Goal: Task Accomplishment & Management: Use online tool/utility

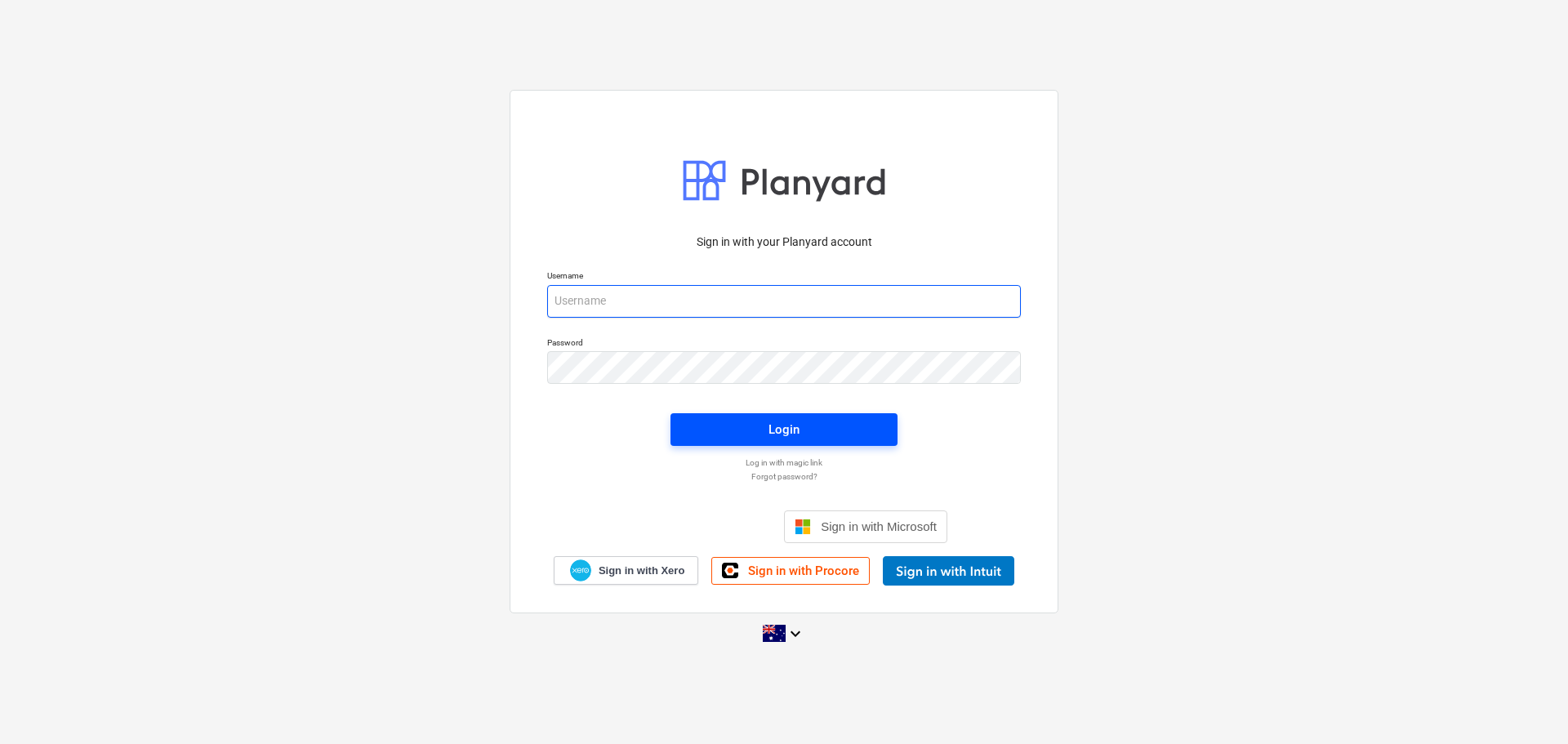
type input "jescobar@keanegroup.com.au"
click at [779, 429] on div "Login" at bounding box center [783, 429] width 31 height 21
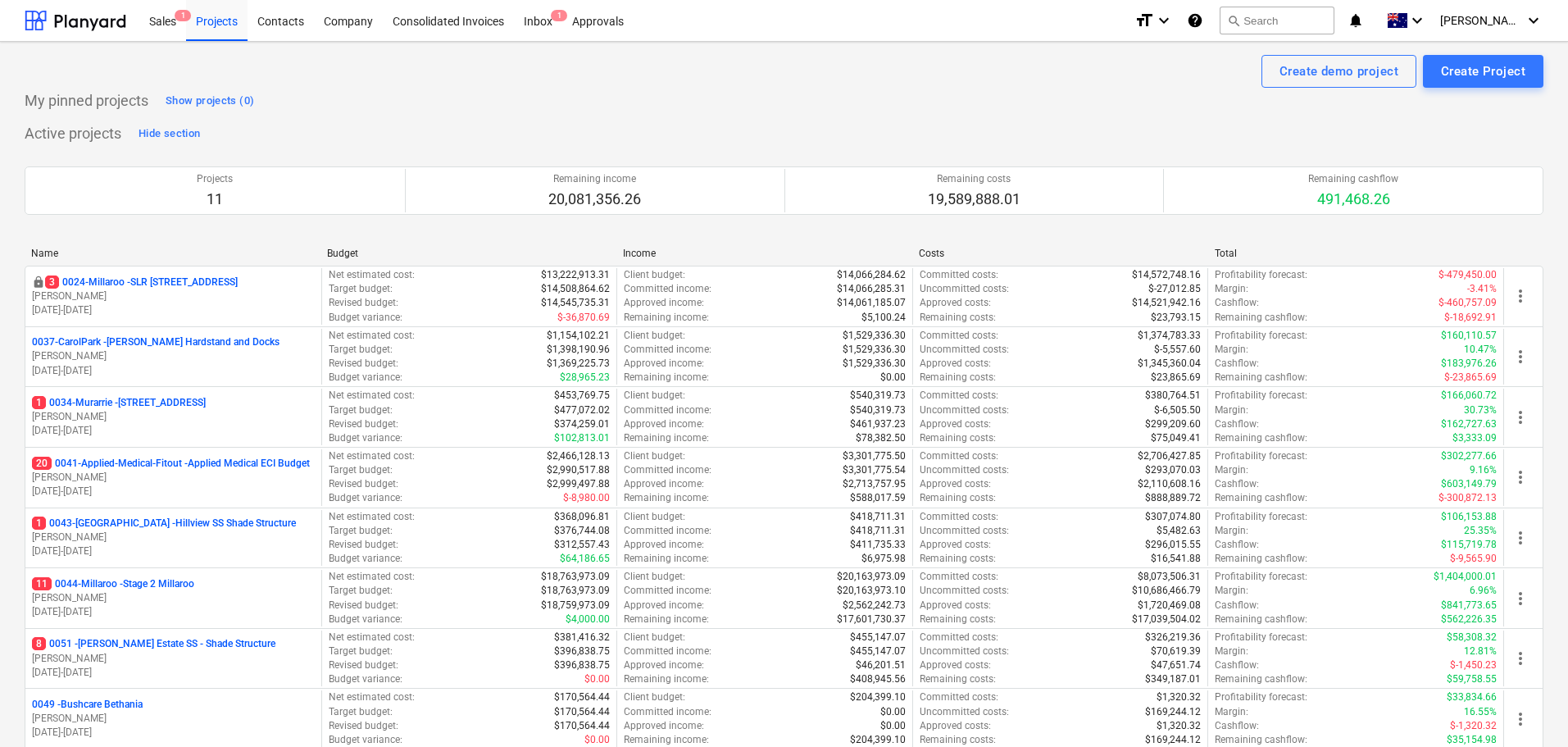
scroll to position [492, 0]
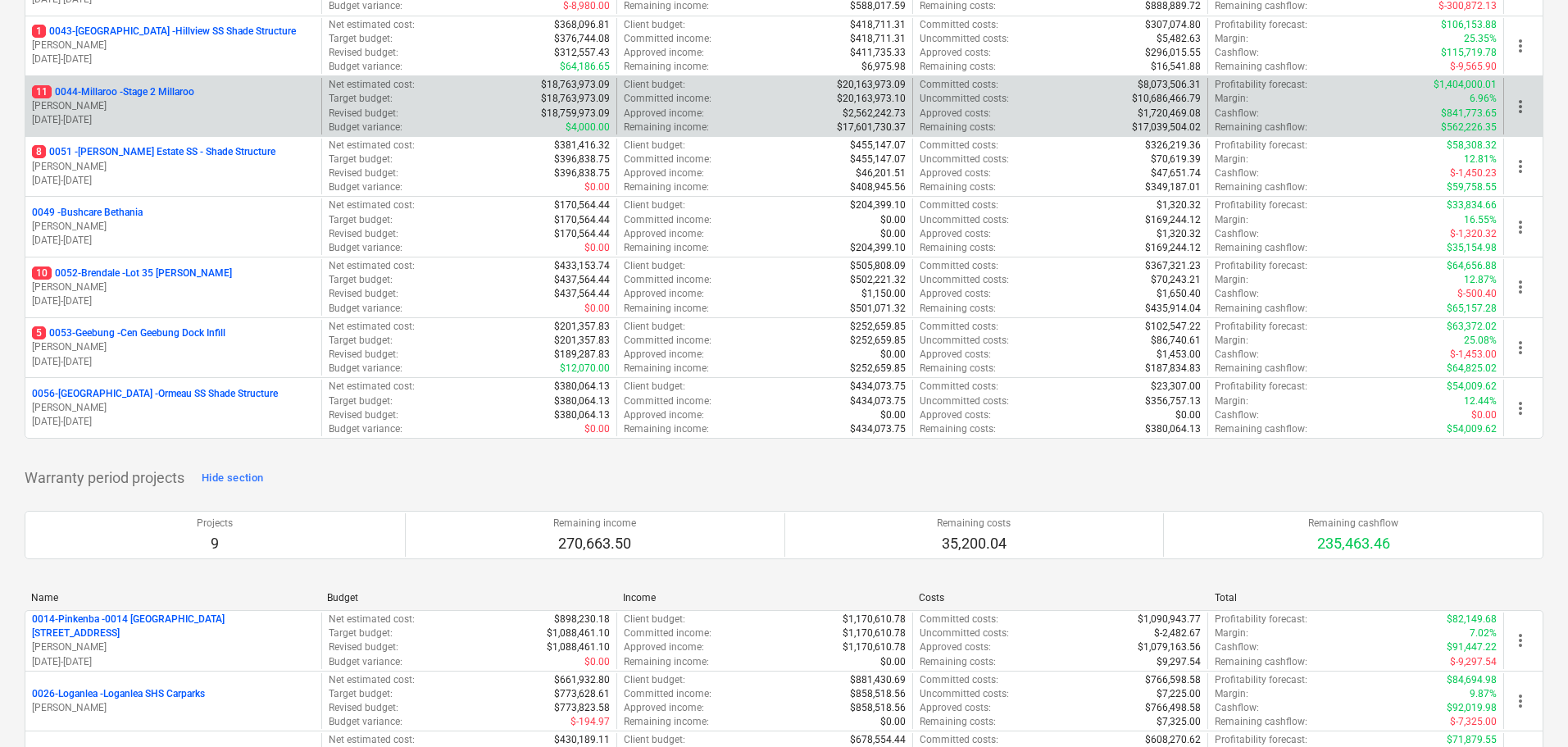
click at [166, 88] on p "11 0044-Millaroo - Stage 2 Millaroo" at bounding box center [113, 92] width 163 height 14
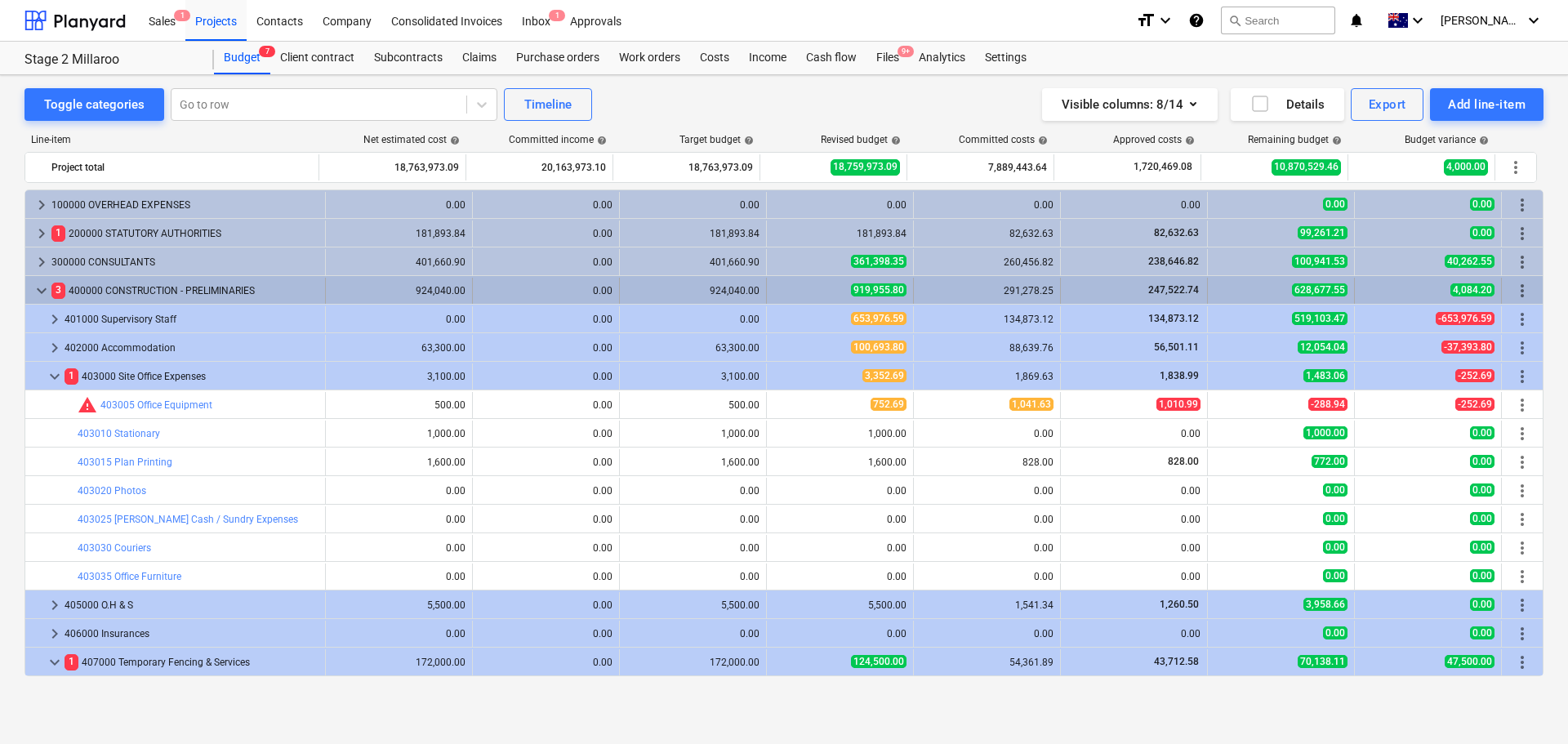
click at [42, 295] on span "keyboard_arrow_down" at bounding box center [41, 290] width 19 height 19
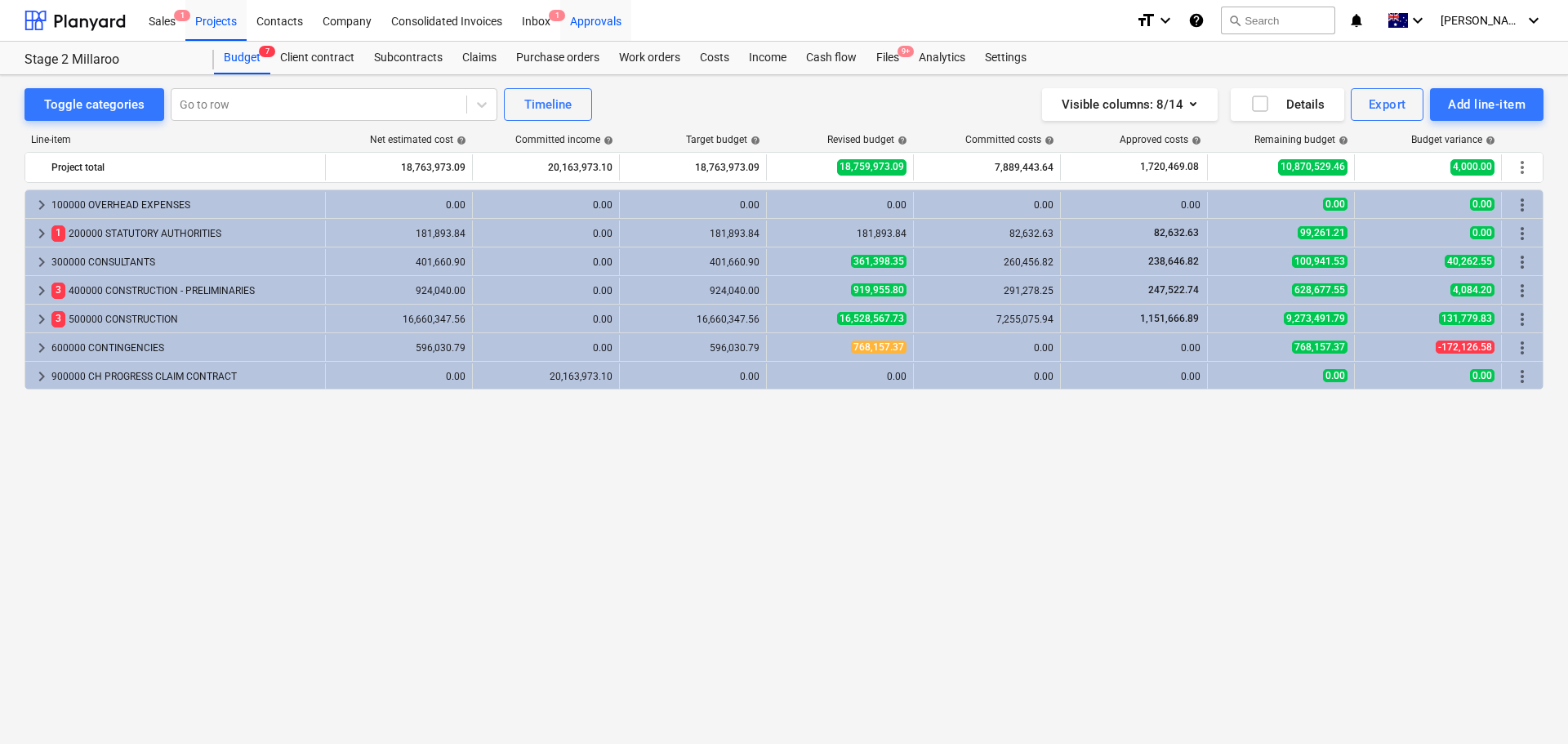
click at [602, 21] on div "Approvals" at bounding box center [596, 19] width 71 height 42
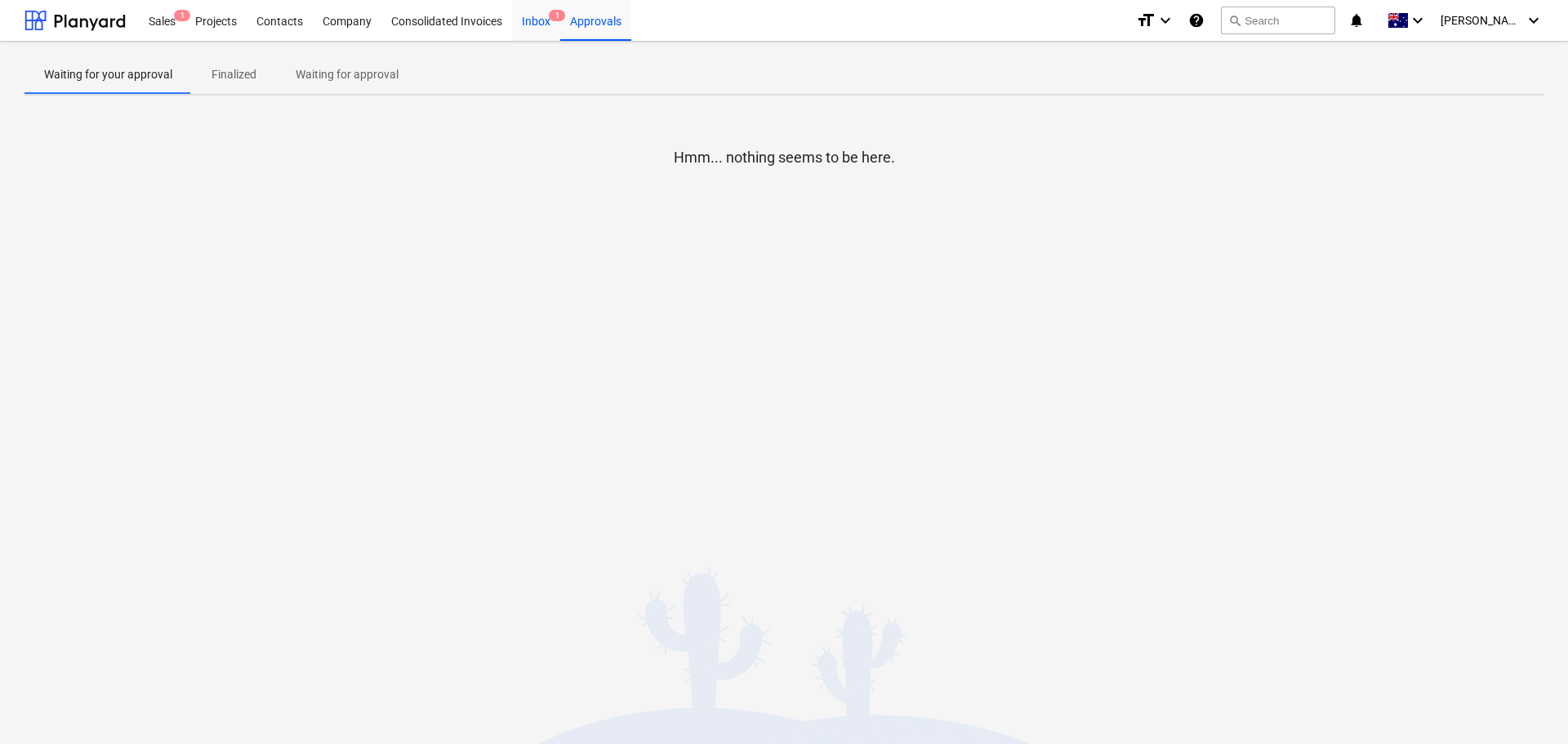
click at [541, 28] on div "Inbox 1" at bounding box center [537, 19] width 48 height 42
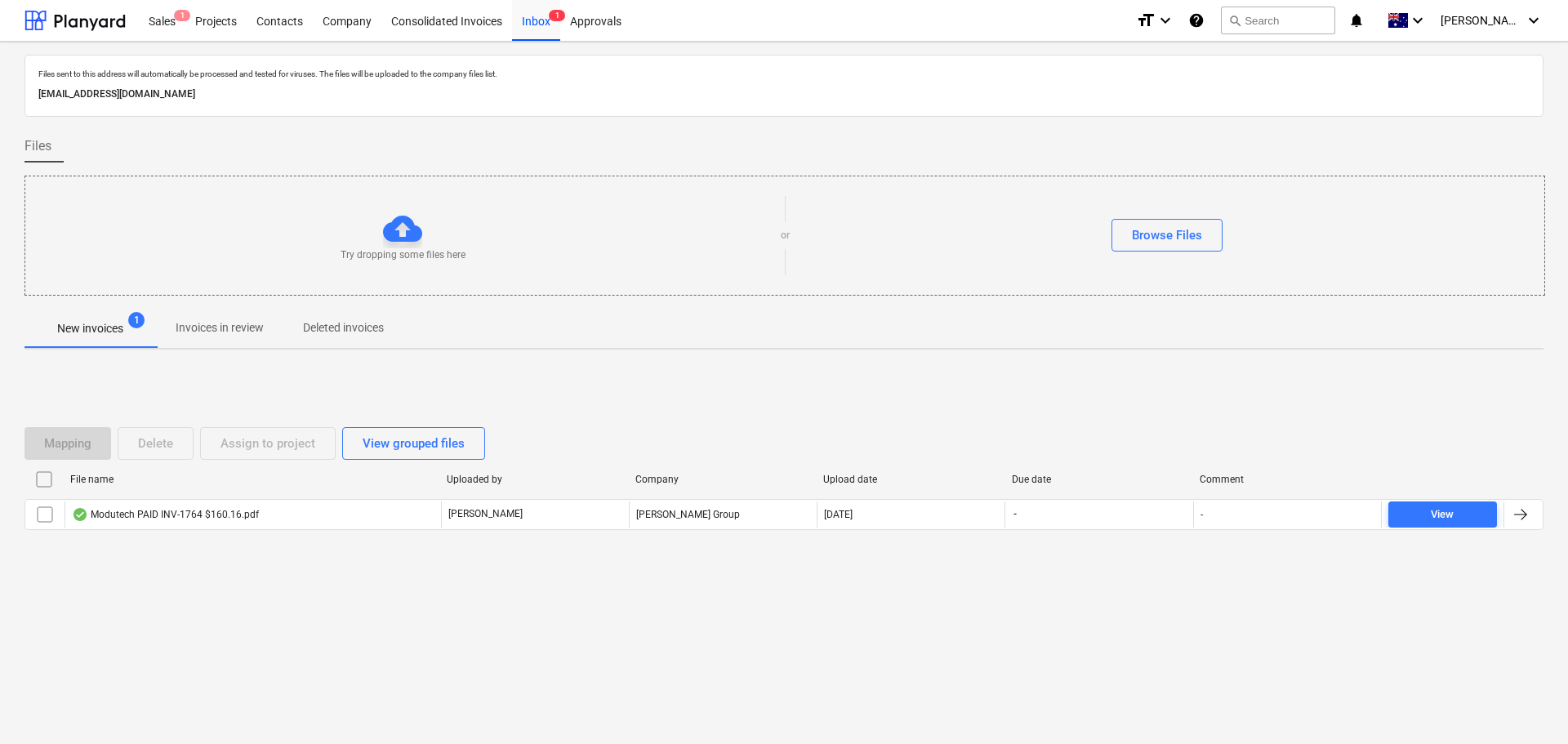
click at [217, 339] on span "Invoices in review" at bounding box center [220, 327] width 128 height 27
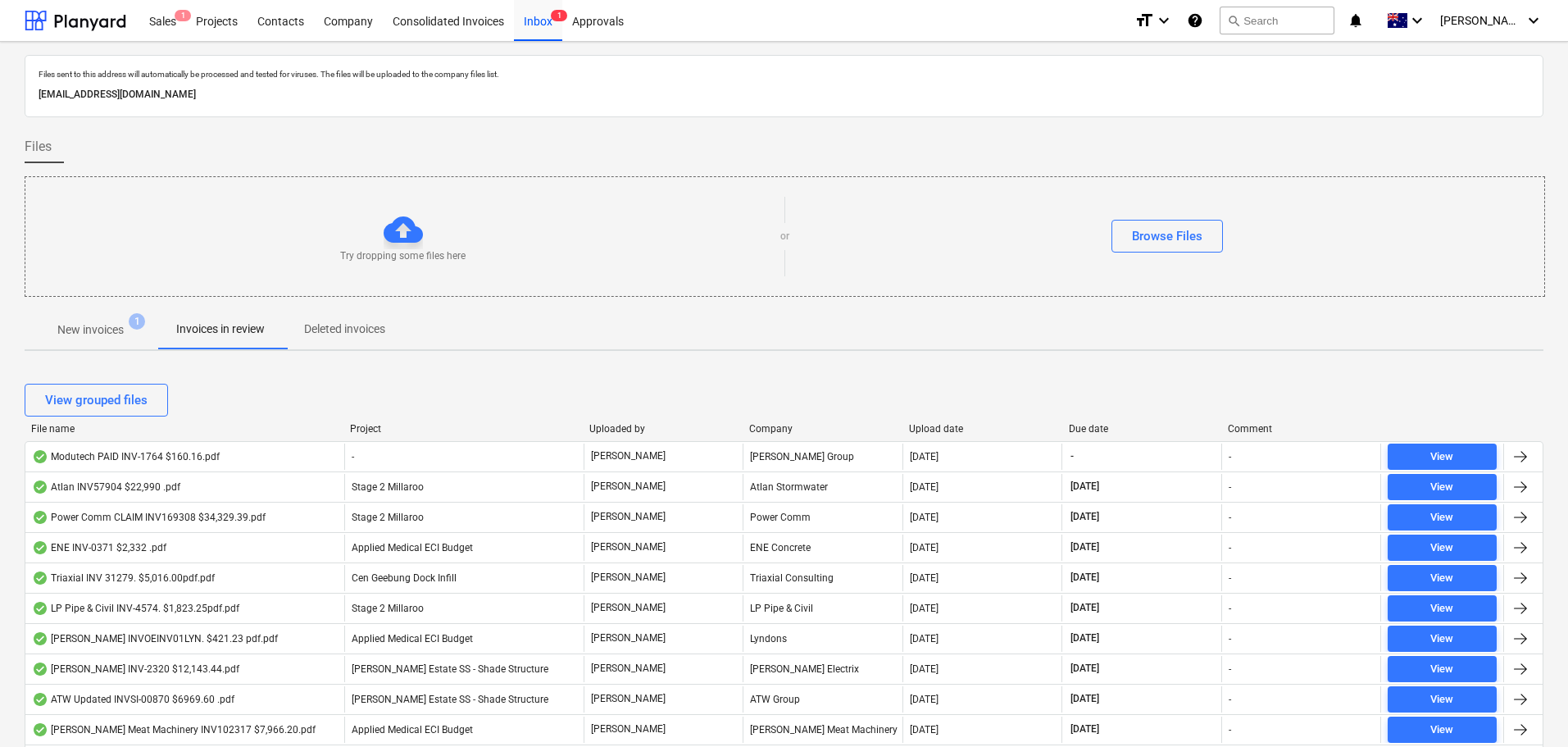
click at [59, 434] on div "File name Project Uploaded by Company Upload date Due date Comment" at bounding box center [783, 432] width 1519 height 18
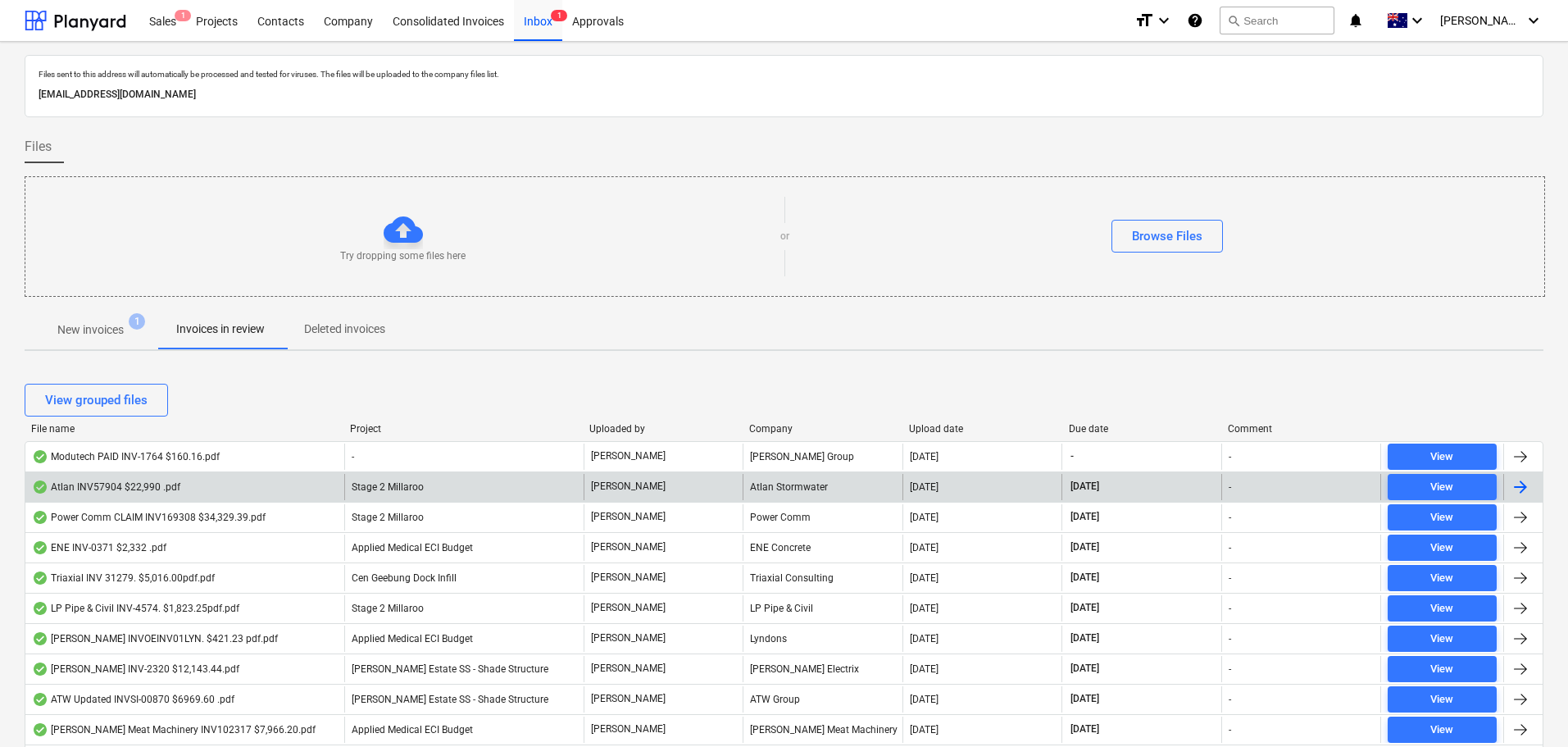
click at [73, 432] on div "File name" at bounding box center [183, 429] width 306 height 11
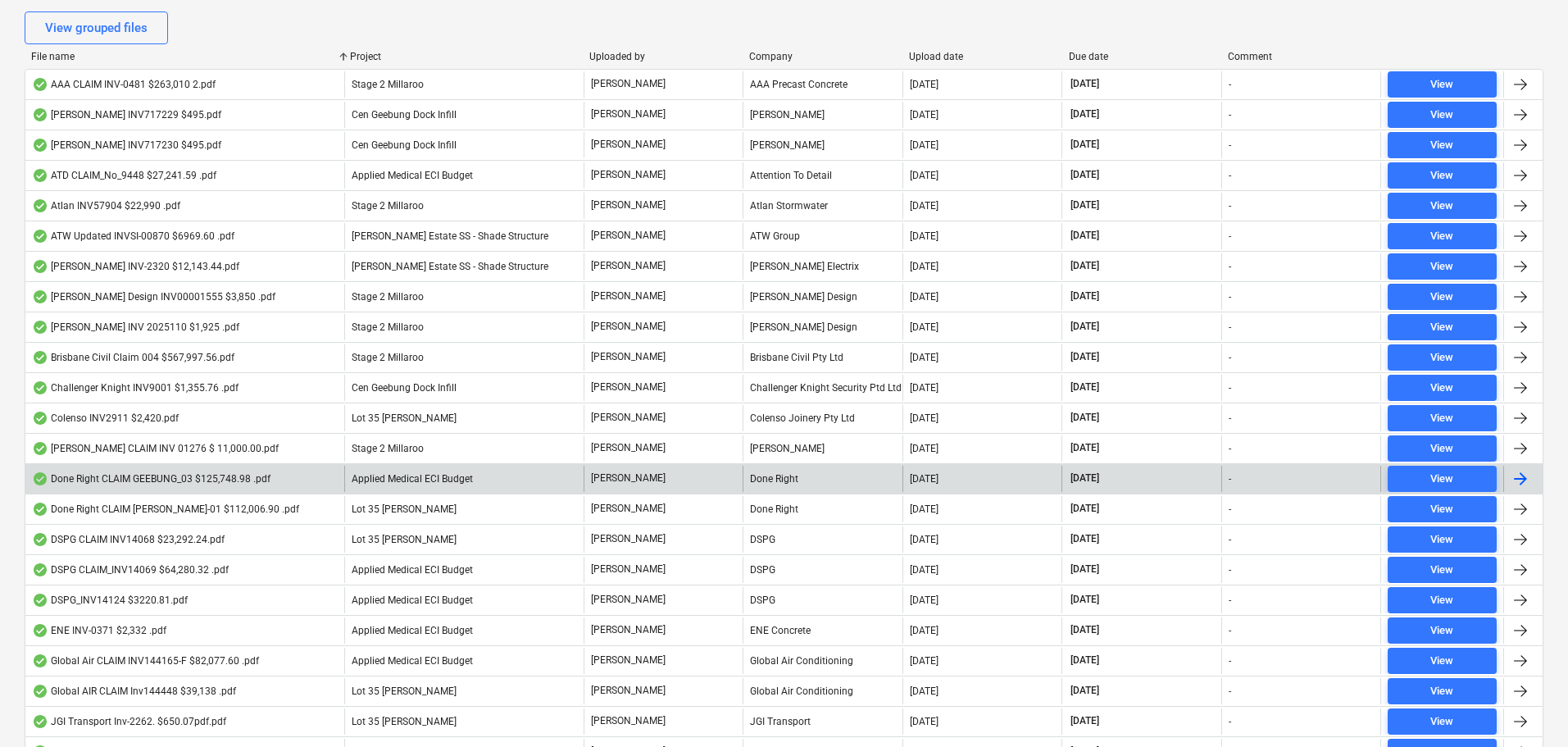
scroll to position [410, 0]
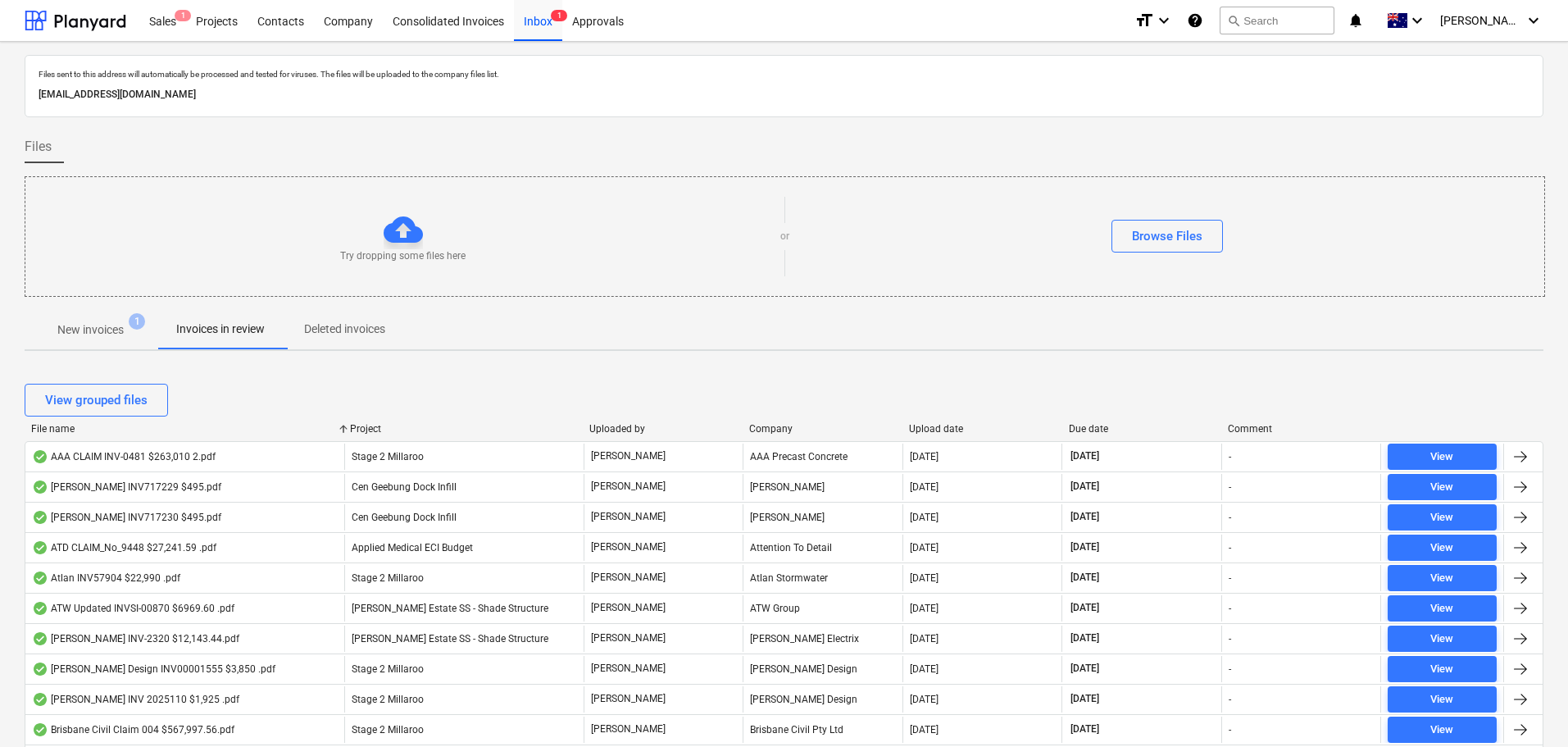
scroll to position [410, 0]
